Goal: Book appointment/travel/reservation

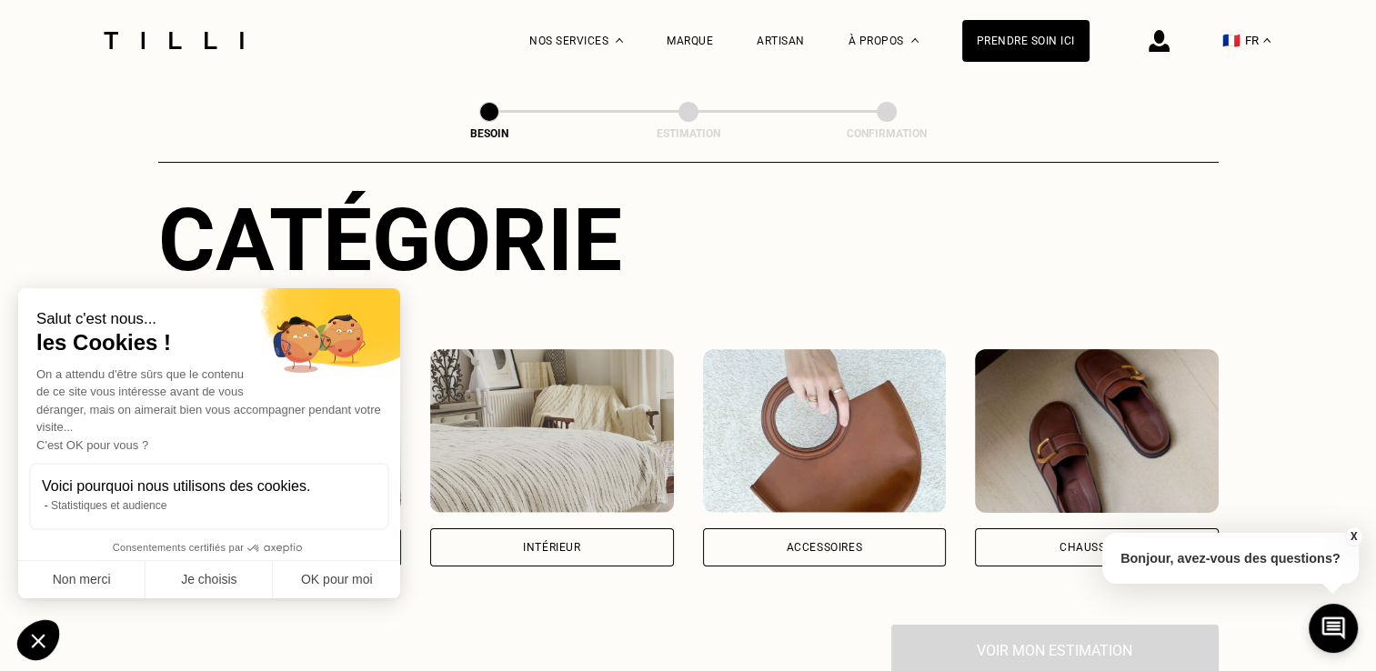
scroll to position [195, 0]
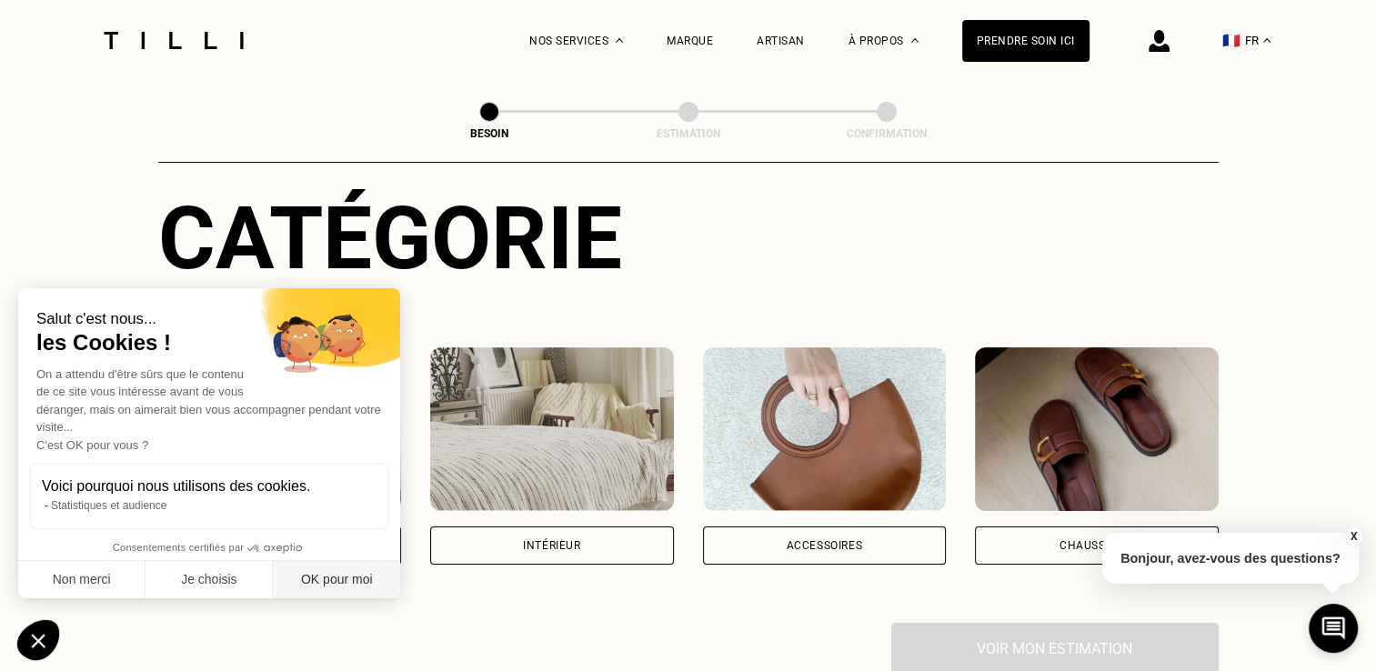
click at [341, 582] on button "OK pour moi" at bounding box center [336, 580] width 127 height 38
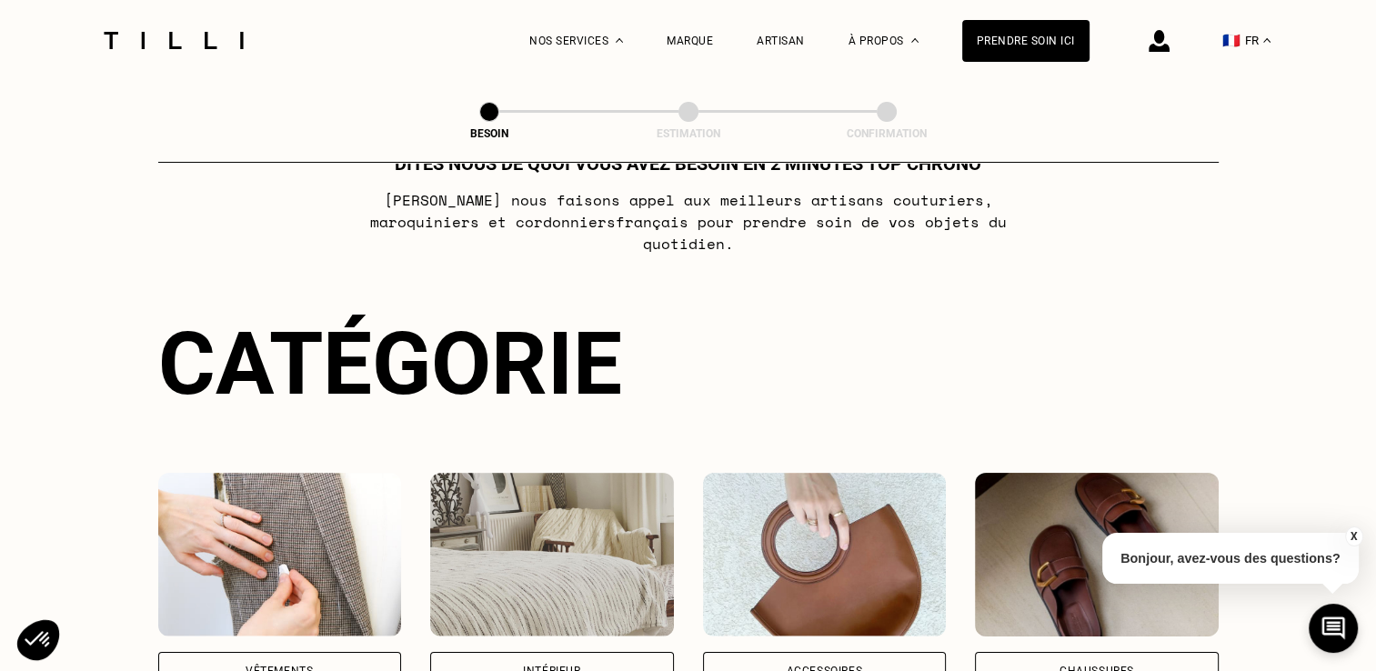
scroll to position [0, 0]
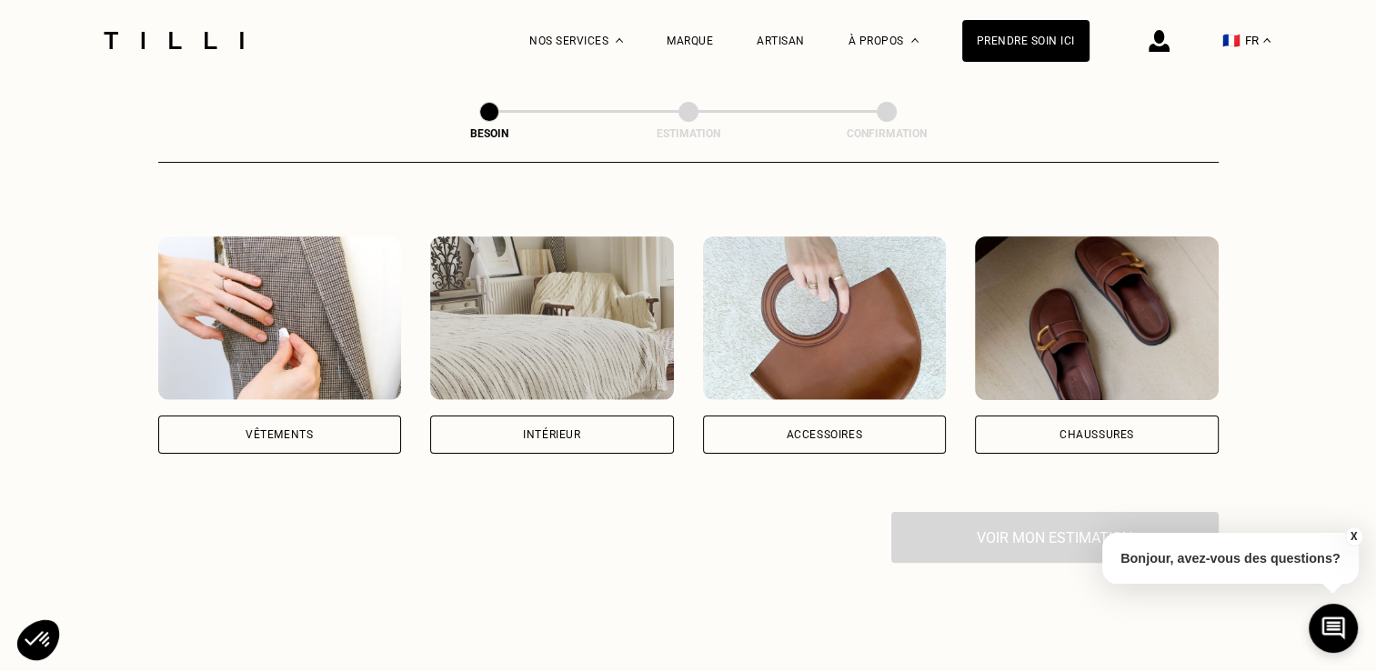
click at [575, 425] on div "Intérieur" at bounding box center [552, 435] width 244 height 38
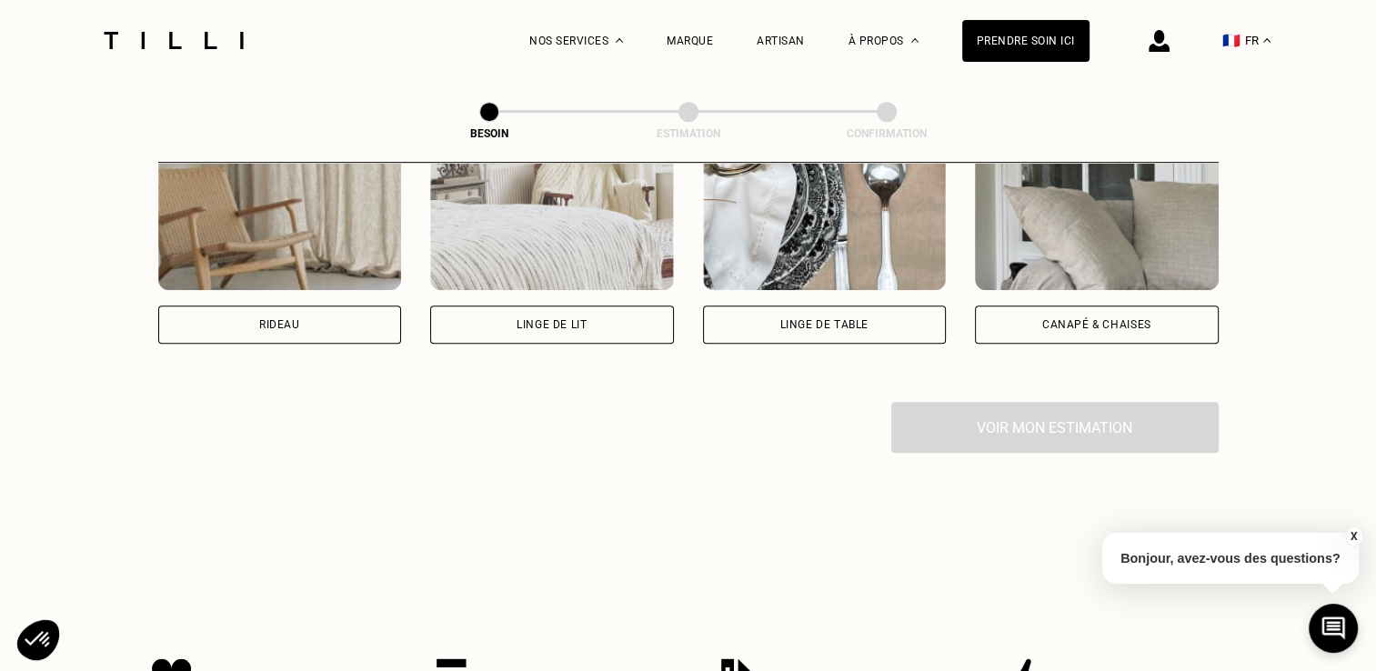
scroll to position [909, 0]
click at [298, 319] on div "Rideau" at bounding box center [279, 324] width 41 height 11
select select "FR"
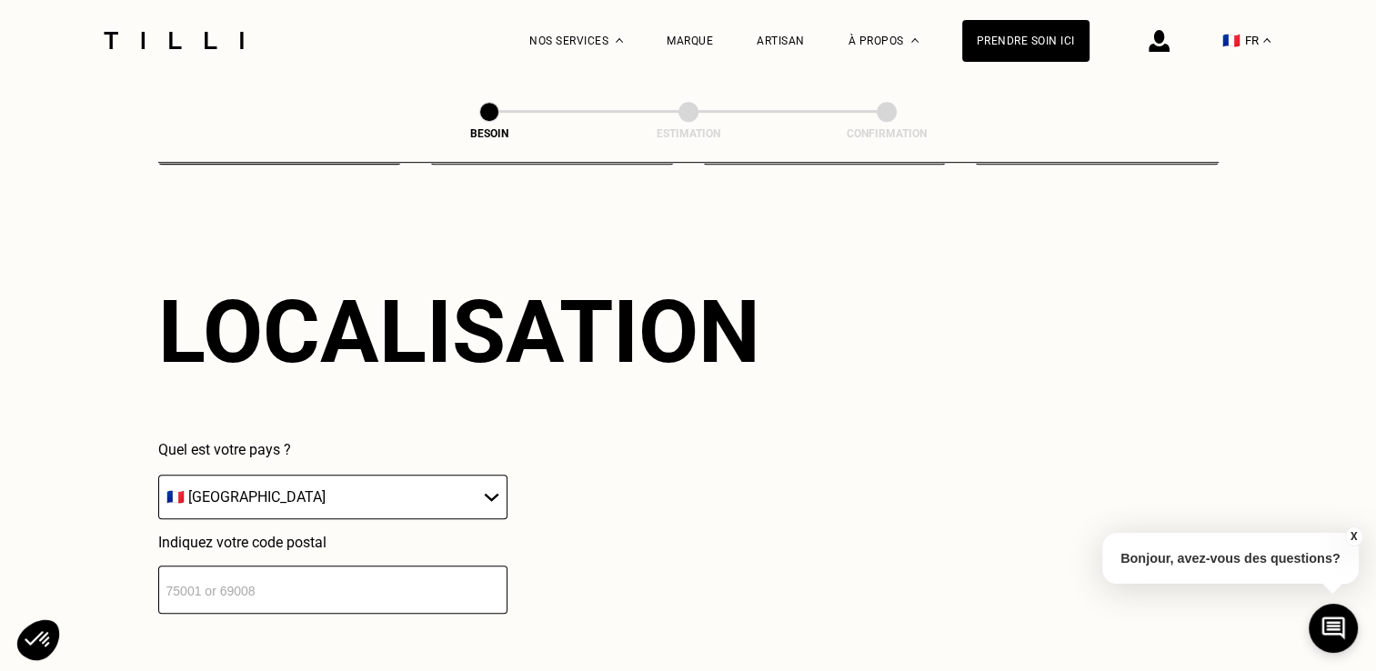
scroll to position [1259, 0]
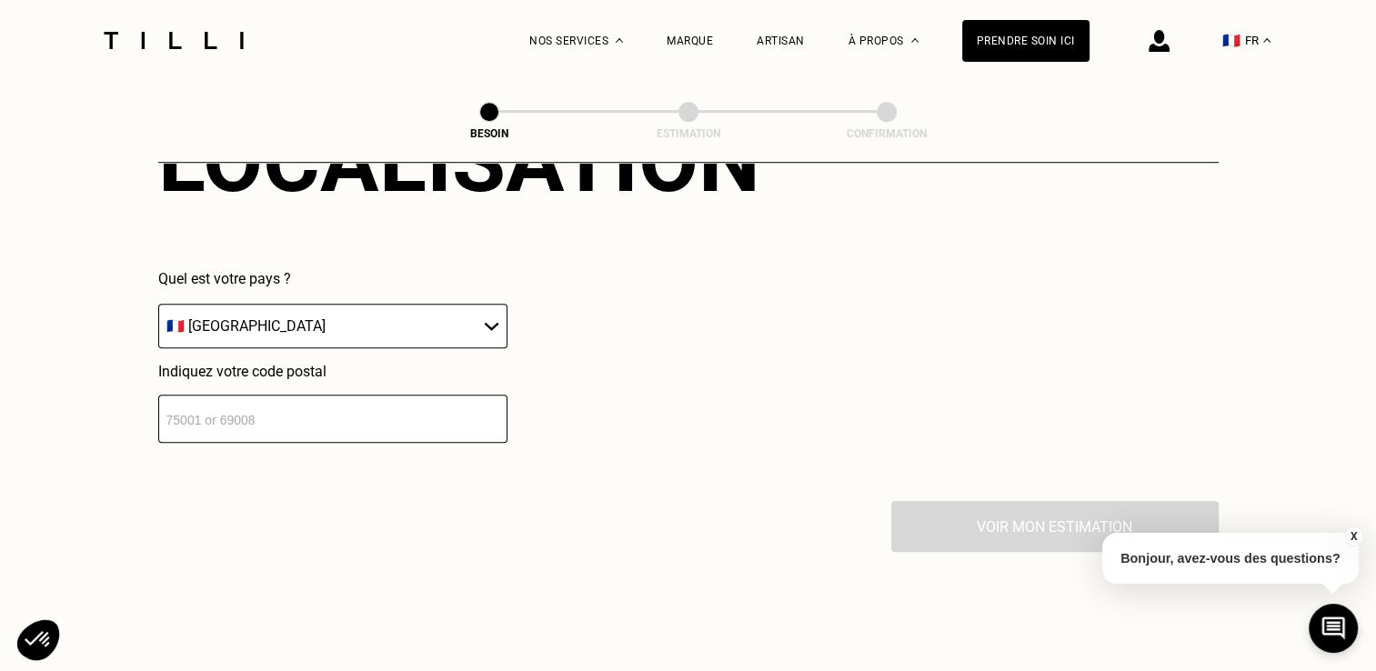
click at [350, 304] on select "🇩🇪 Allemagne 🇦🇹 Autriche 🇧🇪 Belgique 🇧🇬 Bulgarie 🇨🇾 Chypre 🇭🇷 Croatie 🇩🇰 Danema…" at bounding box center [332, 326] width 349 height 45
click at [158, 304] on select "🇩🇪 Allemagne 🇦🇹 Autriche 🇧🇪 Belgique 🇧🇬 Bulgarie 🇨🇾 Chypre 🇭🇷 Croatie 🇩🇰 Danema…" at bounding box center [332, 326] width 349 height 45
click at [201, 400] on input "number" at bounding box center [332, 419] width 349 height 48
type input "17000"
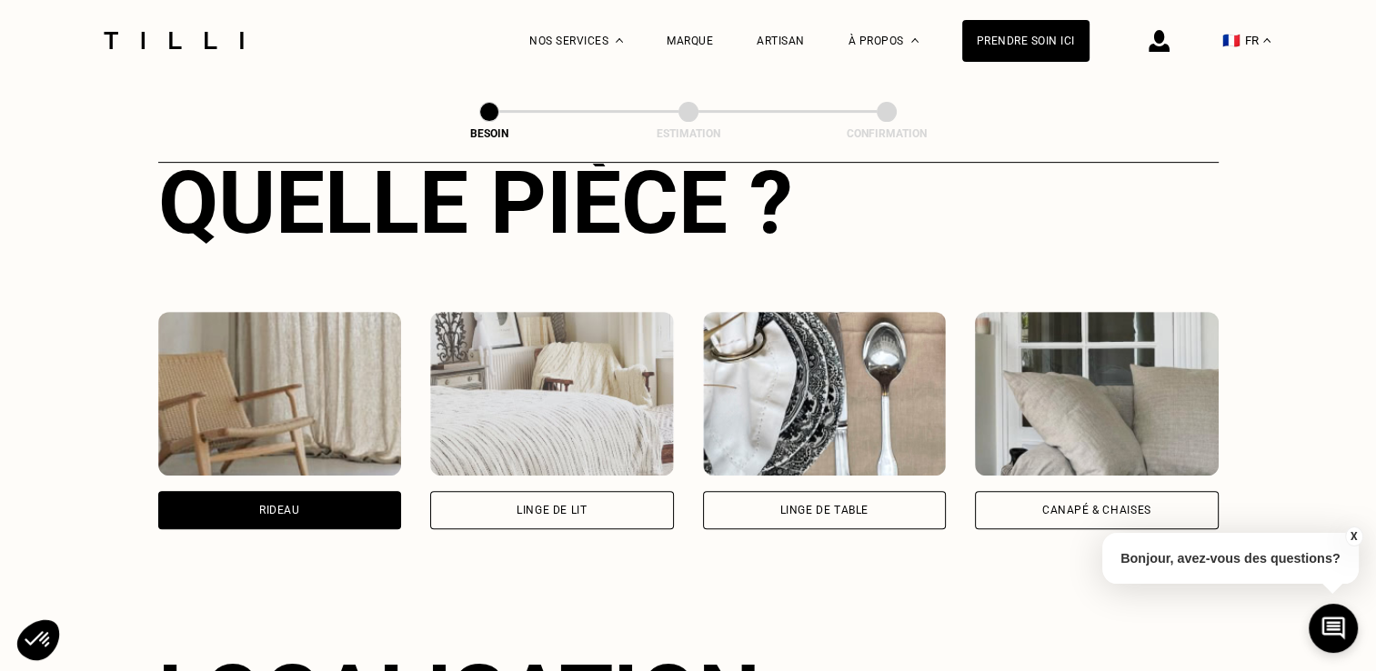
scroll to position [740, 0]
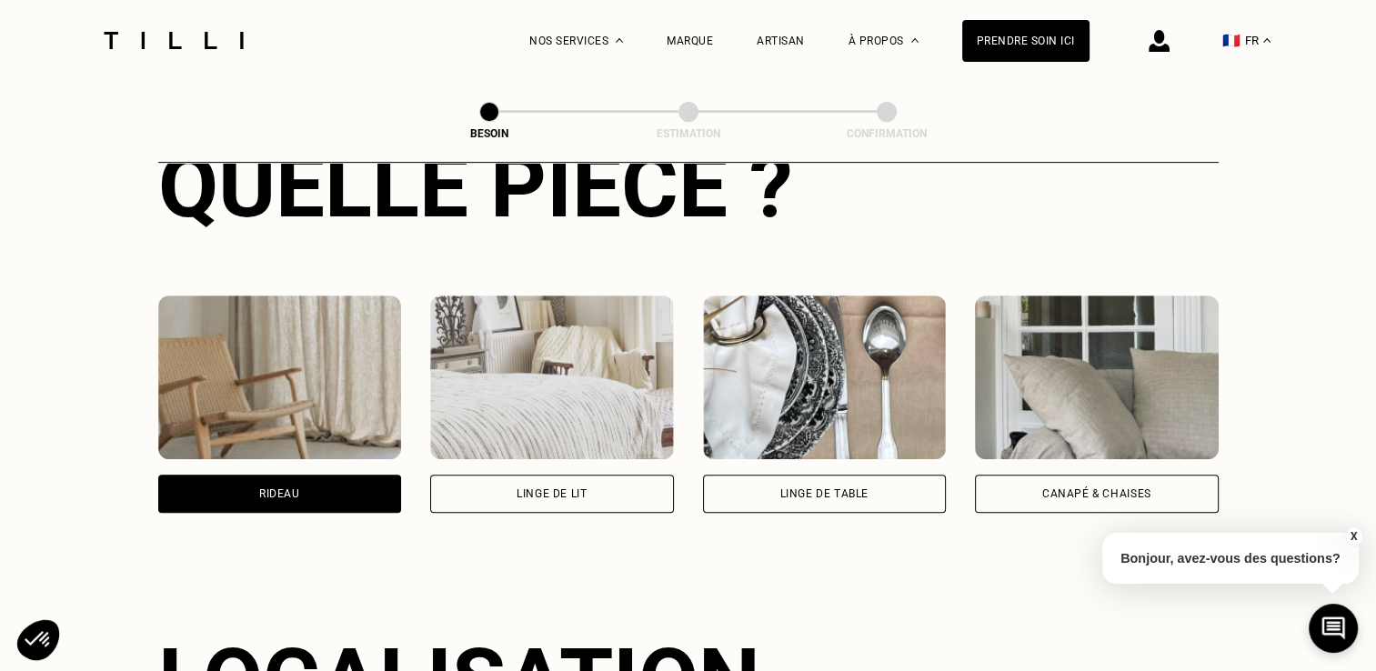
click at [305, 477] on div "Rideau" at bounding box center [280, 494] width 244 height 38
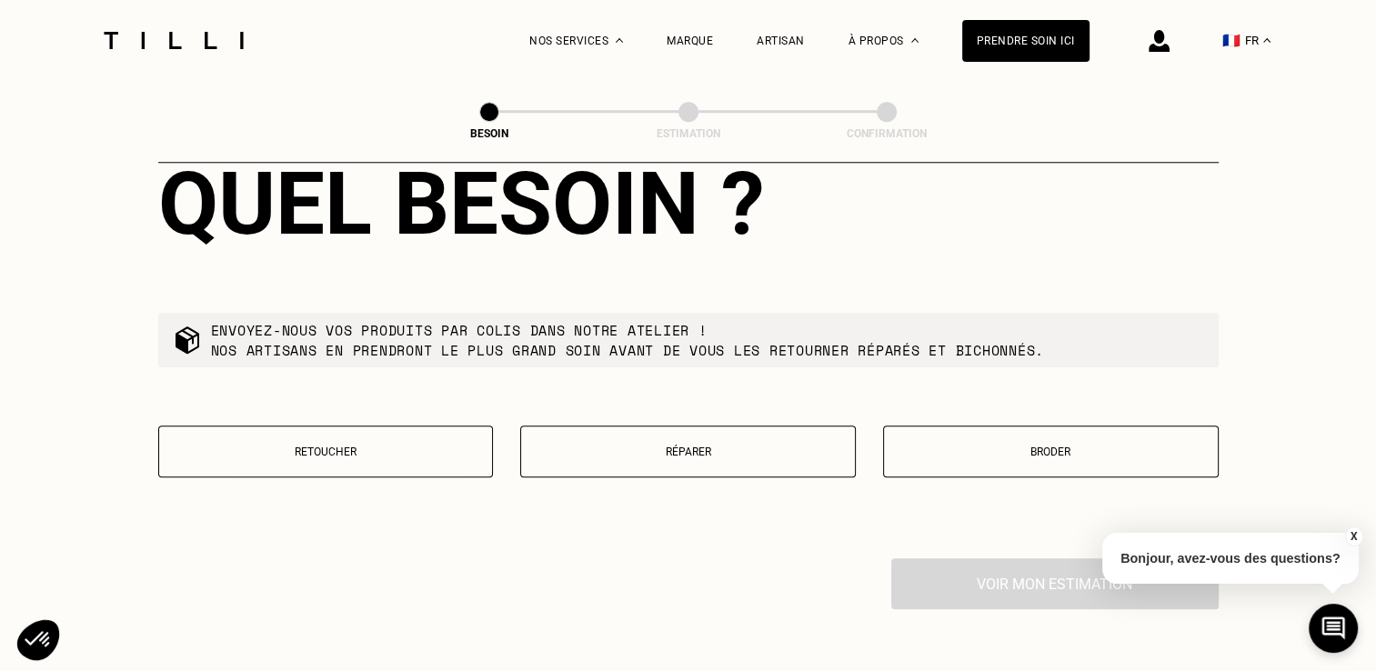
scroll to position [1666, 0]
click at [368, 446] on p "Retoucher" at bounding box center [326, 452] width 316 height 13
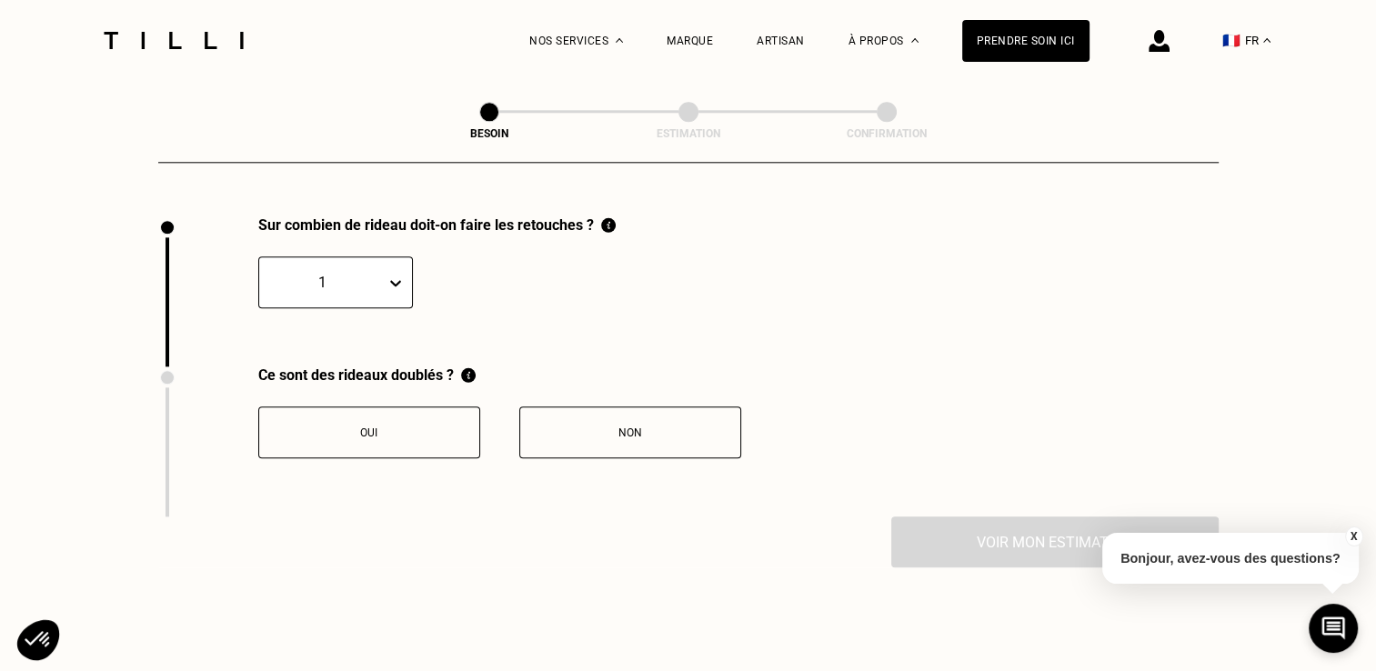
scroll to position [2008, 0]
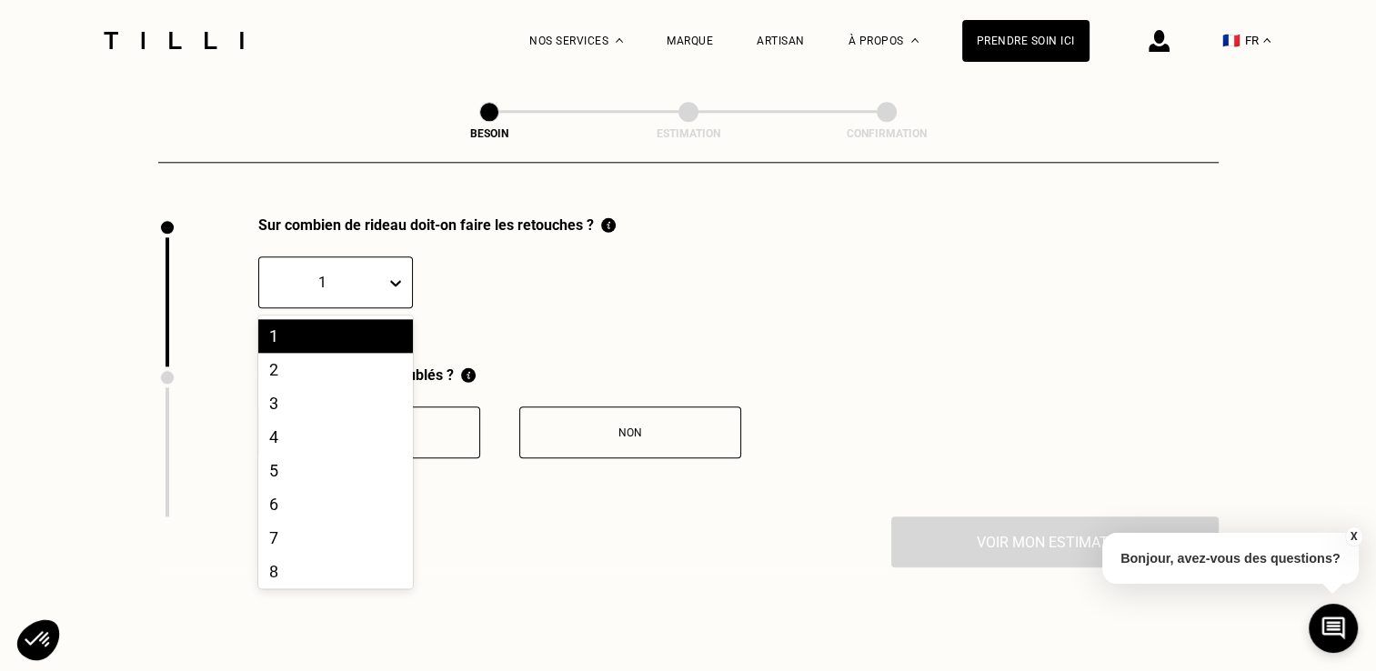
click at [385, 273] on div "1" at bounding box center [322, 282] width 126 height 28
click at [329, 361] on div "2" at bounding box center [335, 370] width 155 height 34
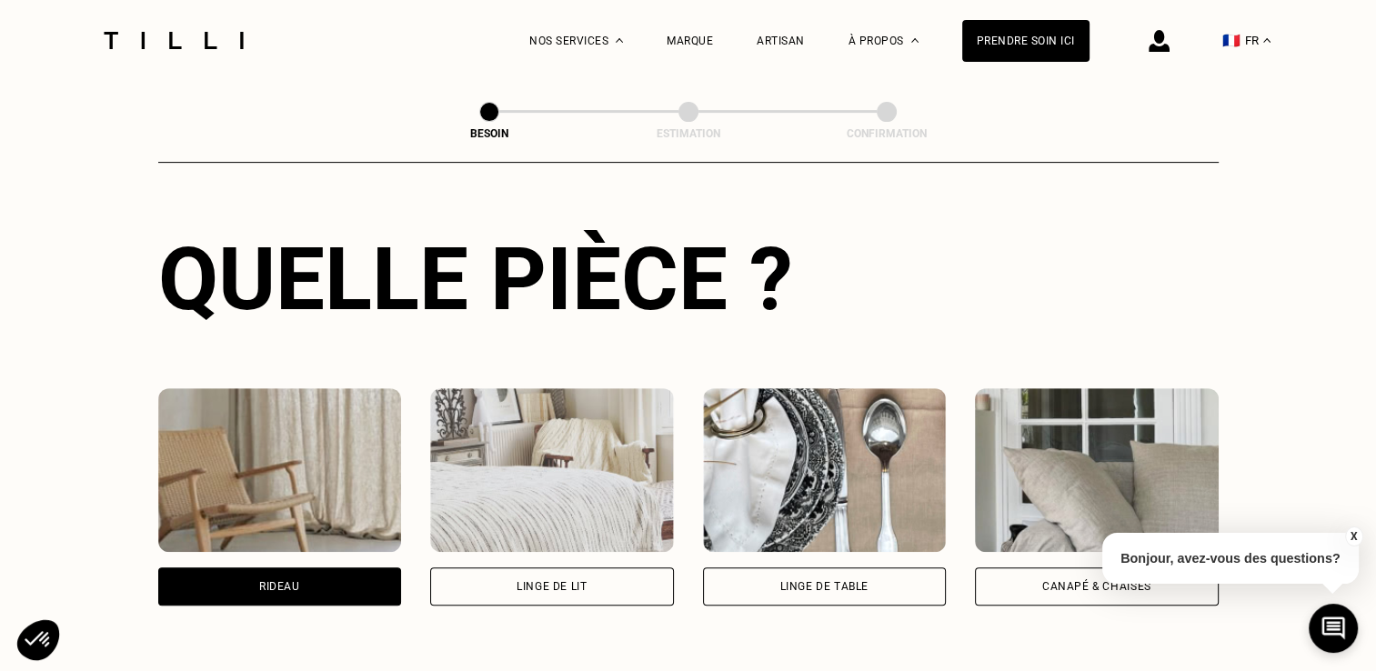
scroll to position [632, 0]
